Goal: Task Accomplishment & Management: Manage account settings

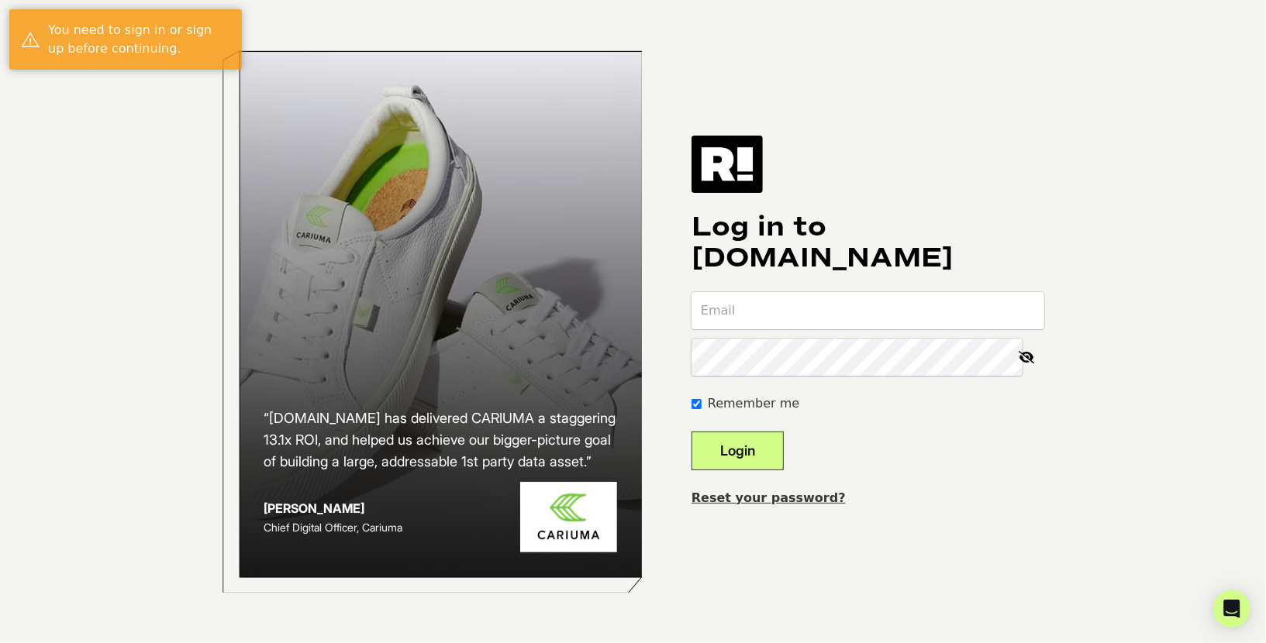
type input "[EMAIL_ADDRESS][DOMAIN_NAME]"
click at [759, 444] on button "Login" at bounding box center [737, 451] width 92 height 39
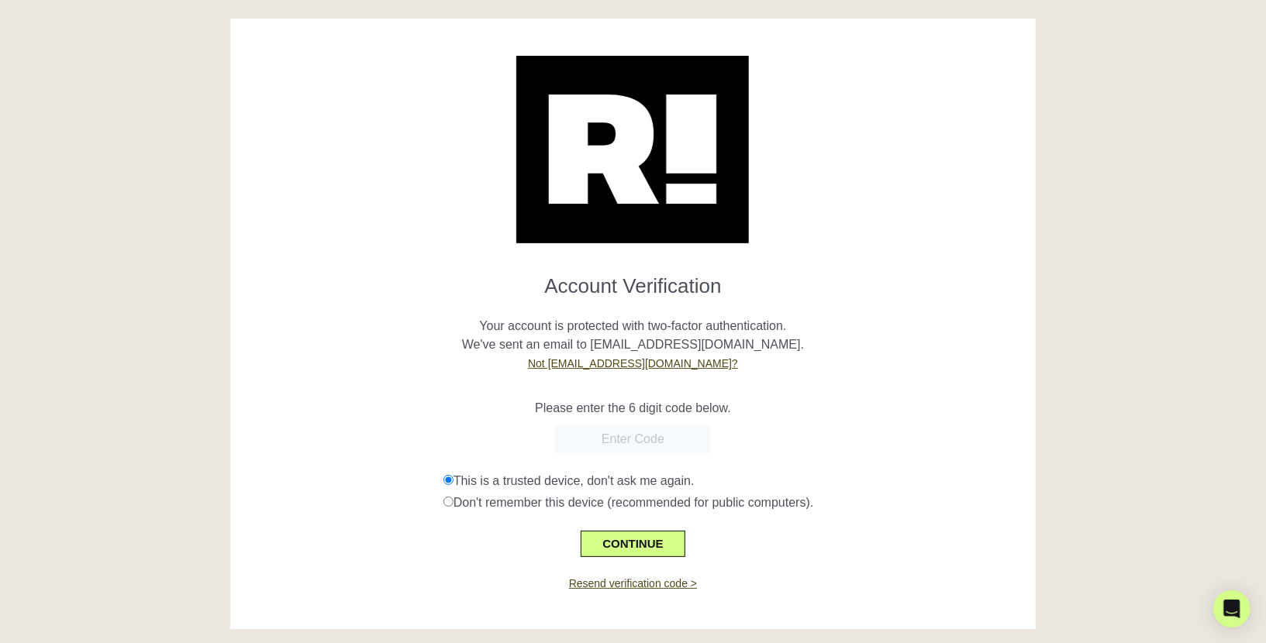
paste input "707774"
type input "707774"
click at [629, 537] on button "CONTINUE" at bounding box center [632, 544] width 104 height 26
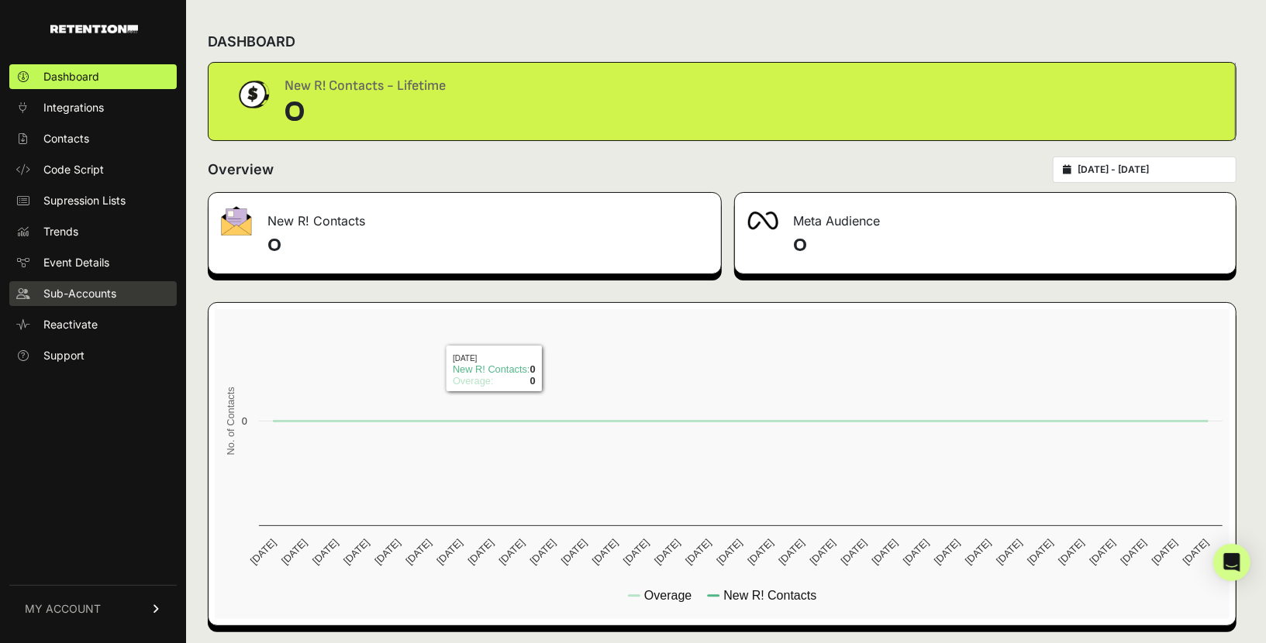
click at [78, 287] on span "Sub-Accounts" at bounding box center [79, 294] width 73 height 16
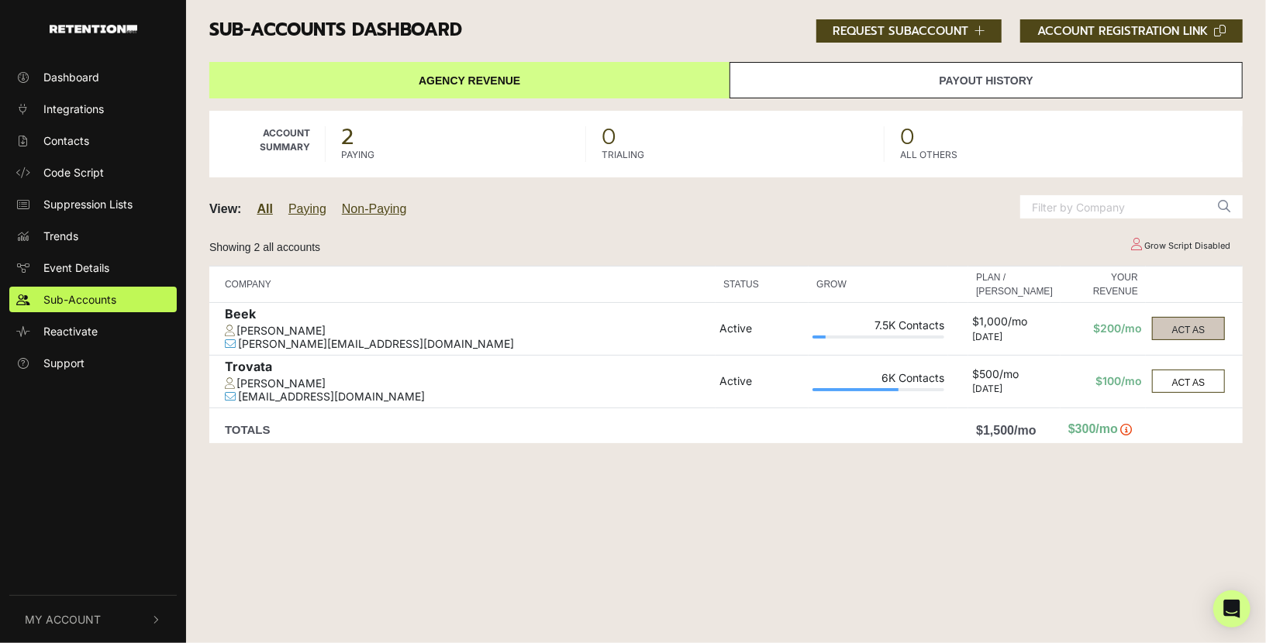
click at [1193, 325] on button "ACT AS" at bounding box center [1188, 328] width 73 height 23
